Goal: Find specific page/section: Find specific page/section

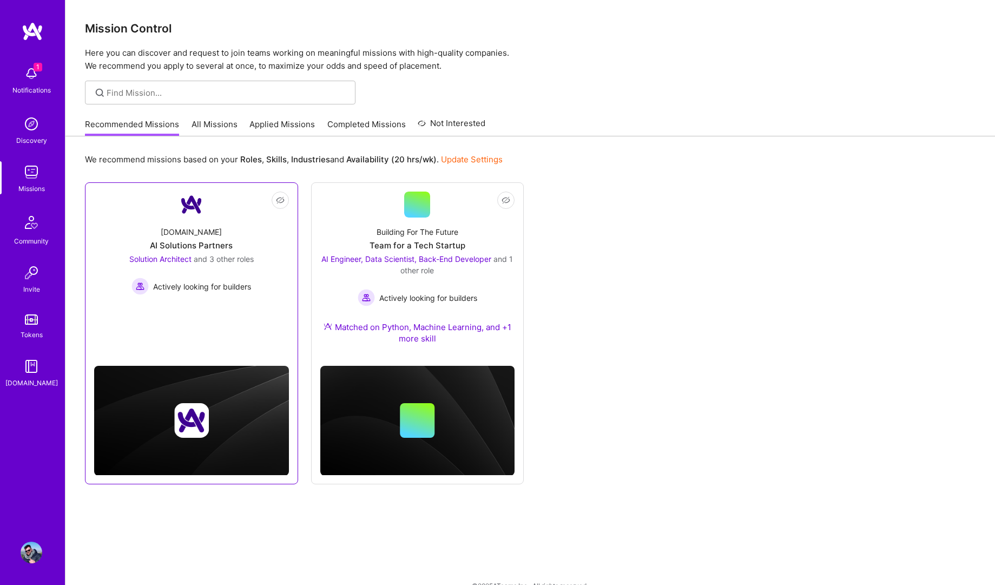
click at [138, 220] on div "[DOMAIN_NAME] AI Solutions Partners Solution Architect and 3 other roles Active…" at bounding box center [191, 255] width 195 height 77
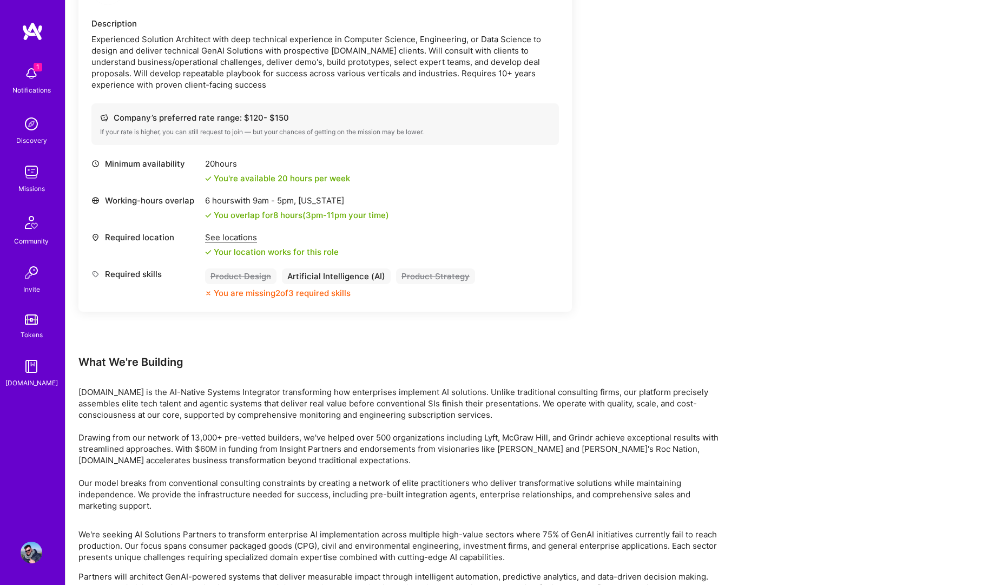
scroll to position [2210, 0]
